Goal: Task Accomplishment & Management: Use online tool/utility

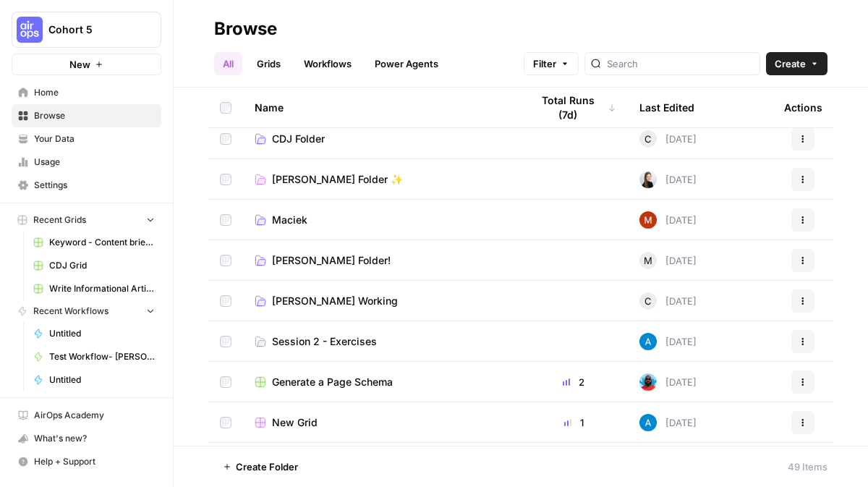
scroll to position [14, 0]
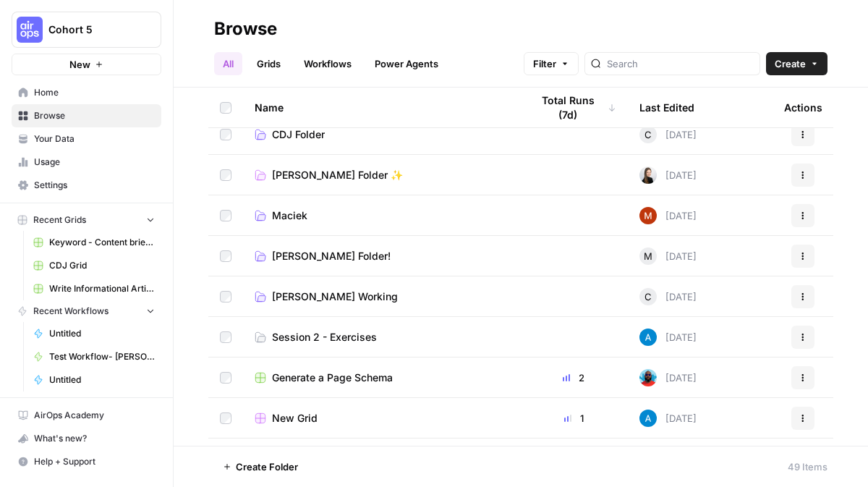
click at [347, 325] on td "Session 2 - Exercises" at bounding box center [381, 337] width 276 height 40
click at [347, 338] on span "Session 2 - Exercises" at bounding box center [324, 337] width 105 height 14
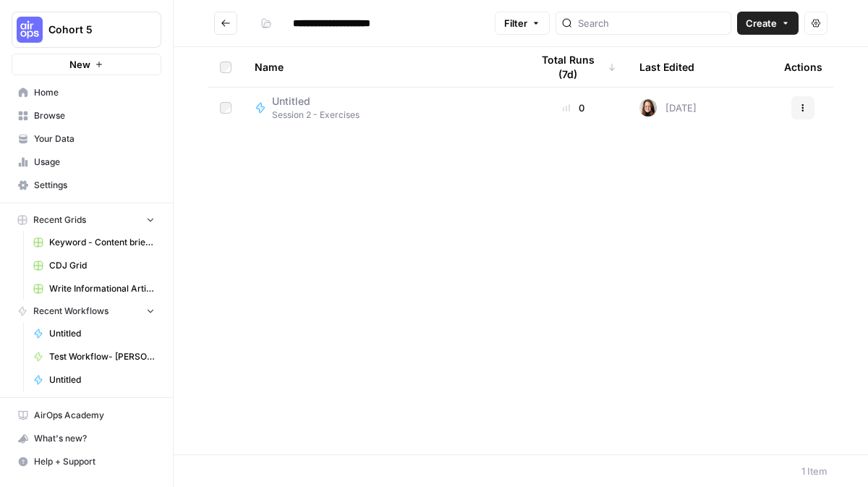
click at [774, 28] on span "Create" at bounding box center [761, 23] width 31 height 14
click at [741, 72] on span "Workflow" at bounding box center [740, 77] width 81 height 14
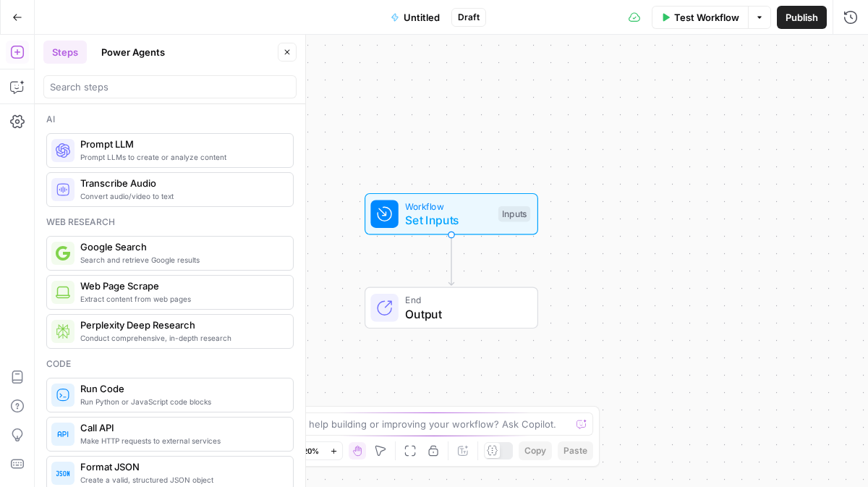
click at [418, 21] on span "Untitled" at bounding box center [422, 17] width 36 height 14
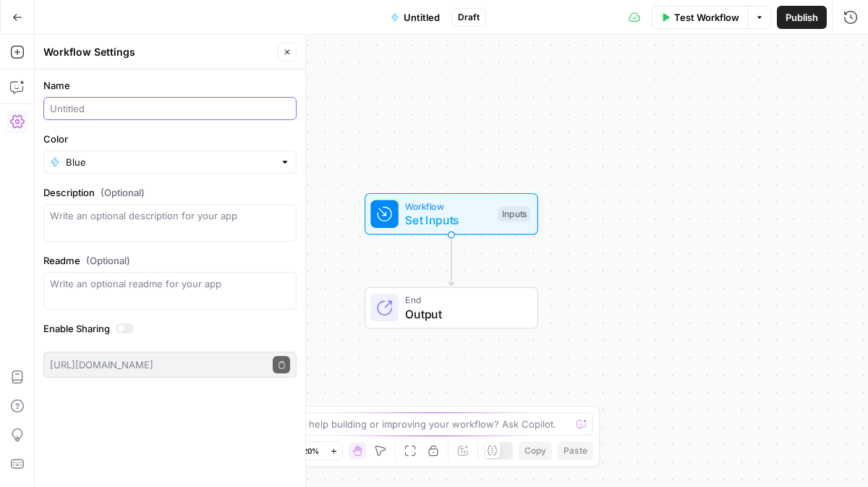
click at [182, 113] on input "Name" at bounding box center [170, 108] width 240 height 14
click at [151, 106] on input "Meta Description Generater - HC" at bounding box center [170, 108] width 240 height 14
click at [172, 109] on input "Meta Description Generater - HC" at bounding box center [170, 108] width 240 height 14
type input "Meta Description Generator - HC"
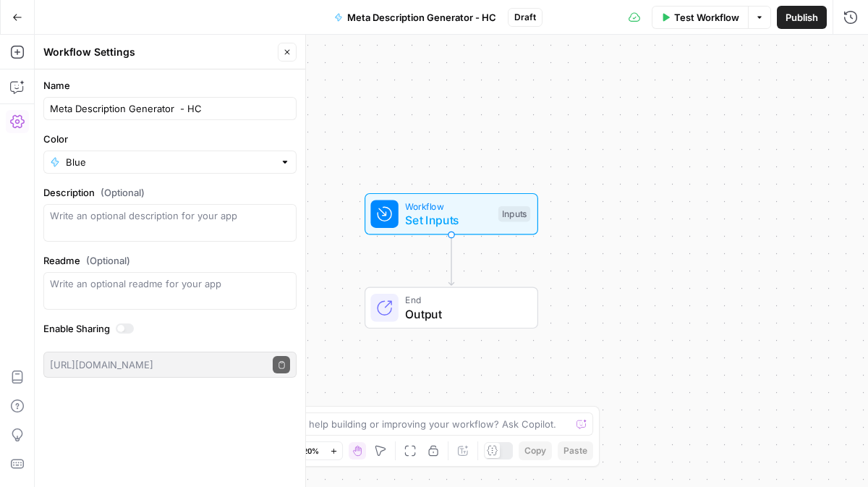
click at [476, 99] on div "Workflow Set Inputs Inputs End Output" at bounding box center [452, 261] width 834 height 452
click at [382, 82] on div "Workflow Set Inputs Inputs End Output" at bounding box center [452, 261] width 834 height 452
click at [19, 14] on icon "button" at bounding box center [17, 17] width 10 height 10
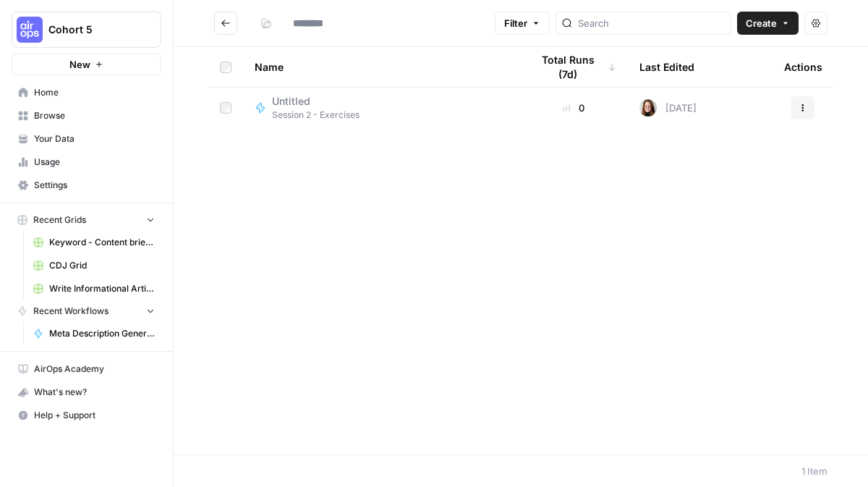
type input "**********"
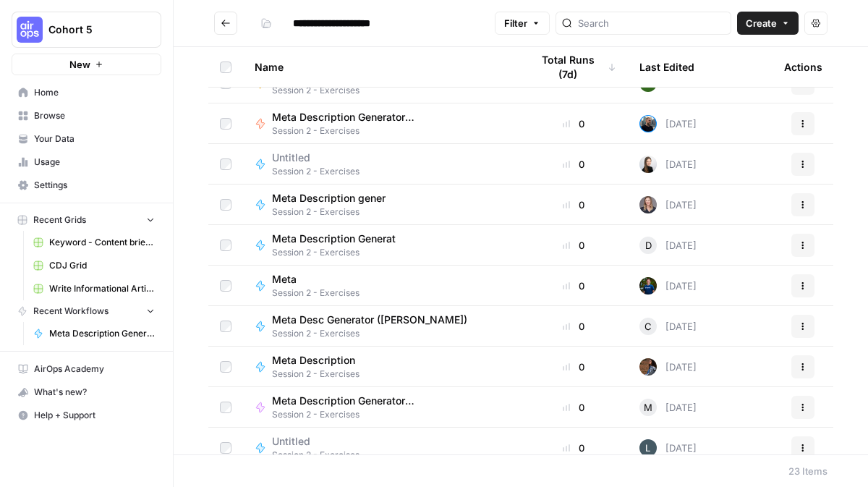
scroll to position [453, 0]
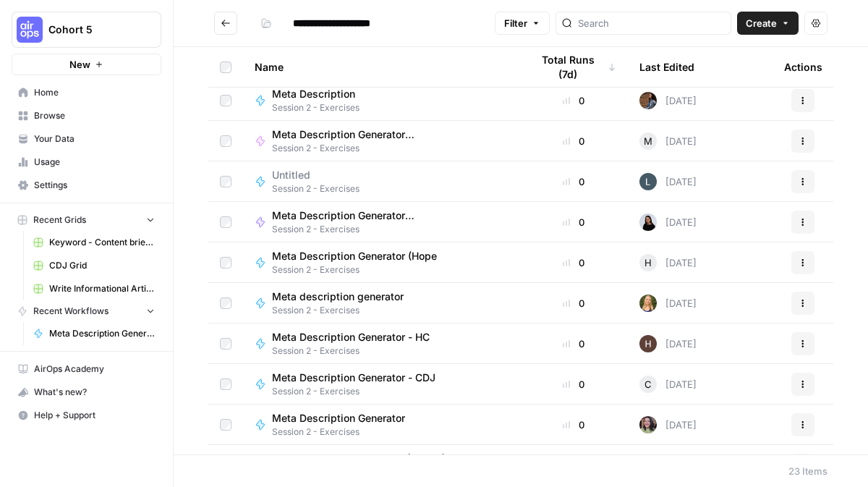
click at [352, 337] on span "Meta Description Generator - HC" at bounding box center [351, 337] width 158 height 14
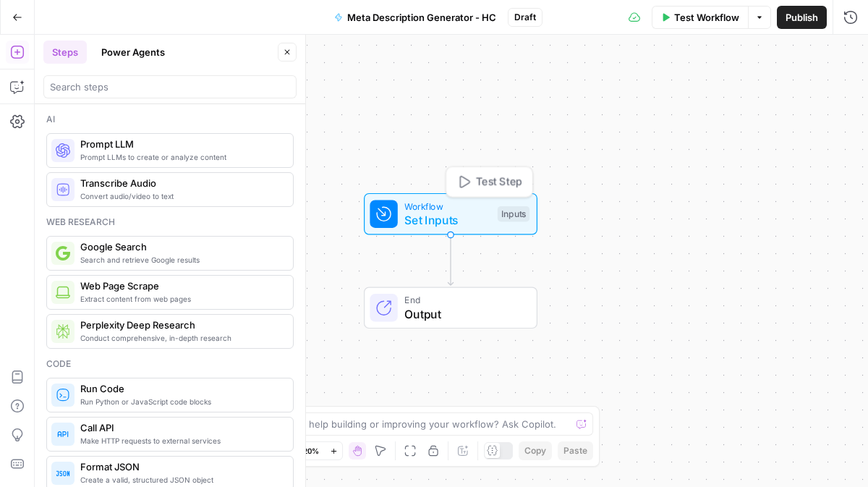
click at [433, 219] on span "Set Inputs" at bounding box center [448, 219] width 86 height 17
click at [403, 219] on div "Workflow Set Inputs Inputs Test Step" at bounding box center [450, 214] width 160 height 30
click at [694, 104] on span "Add Field" at bounding box center [706, 98] width 42 height 14
